Goal: Find specific page/section: Find specific page/section

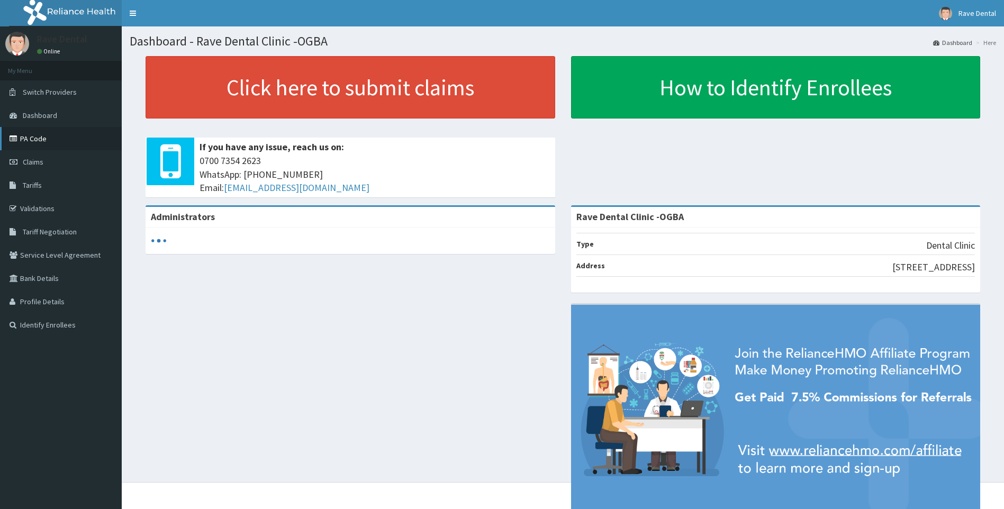
click at [39, 141] on link "PA Code" at bounding box center [61, 138] width 122 height 23
click at [59, 138] on link "PA Code" at bounding box center [61, 138] width 122 height 23
